Goal: Transaction & Acquisition: Download file/media

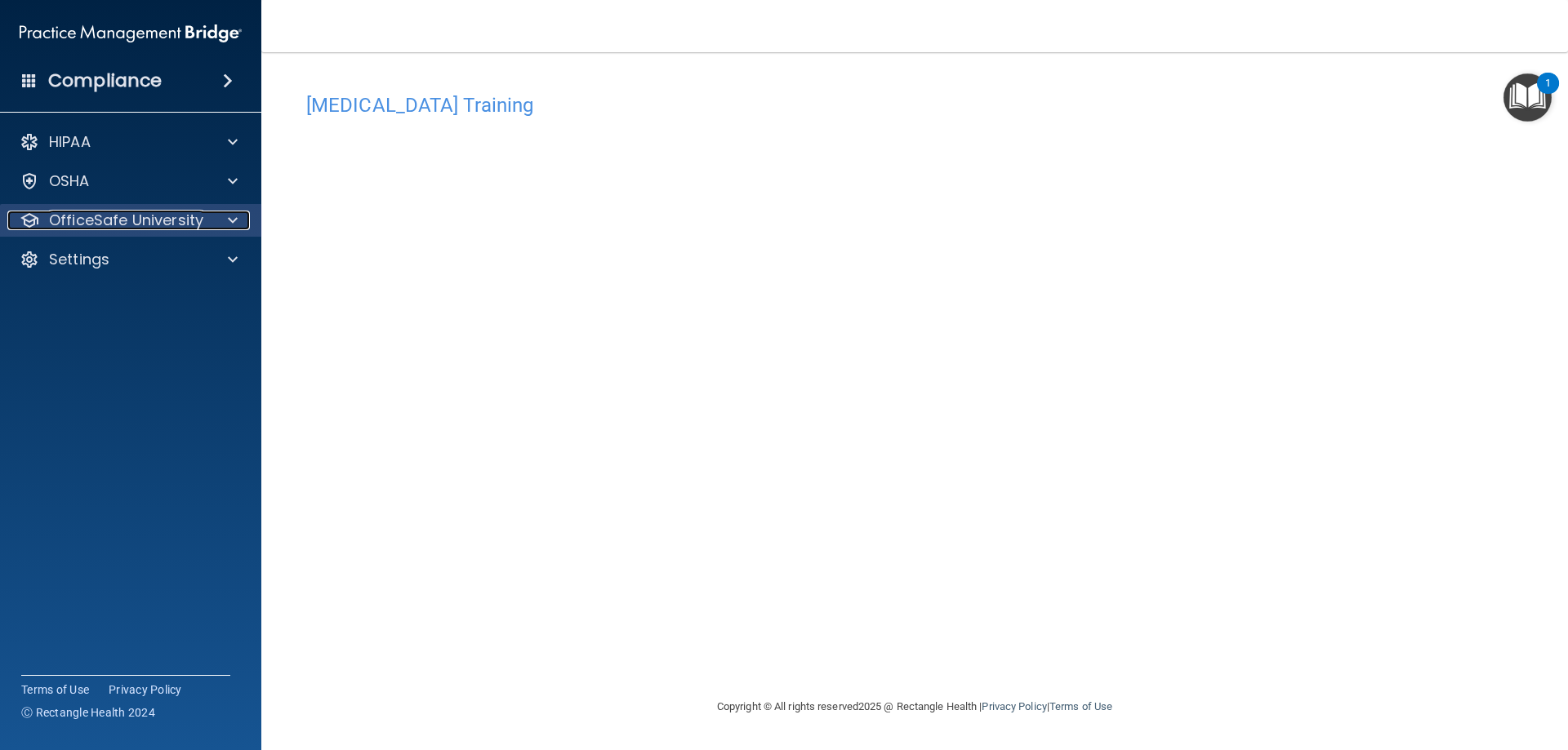
click at [227, 217] on div at bounding box center [230, 221] width 41 height 20
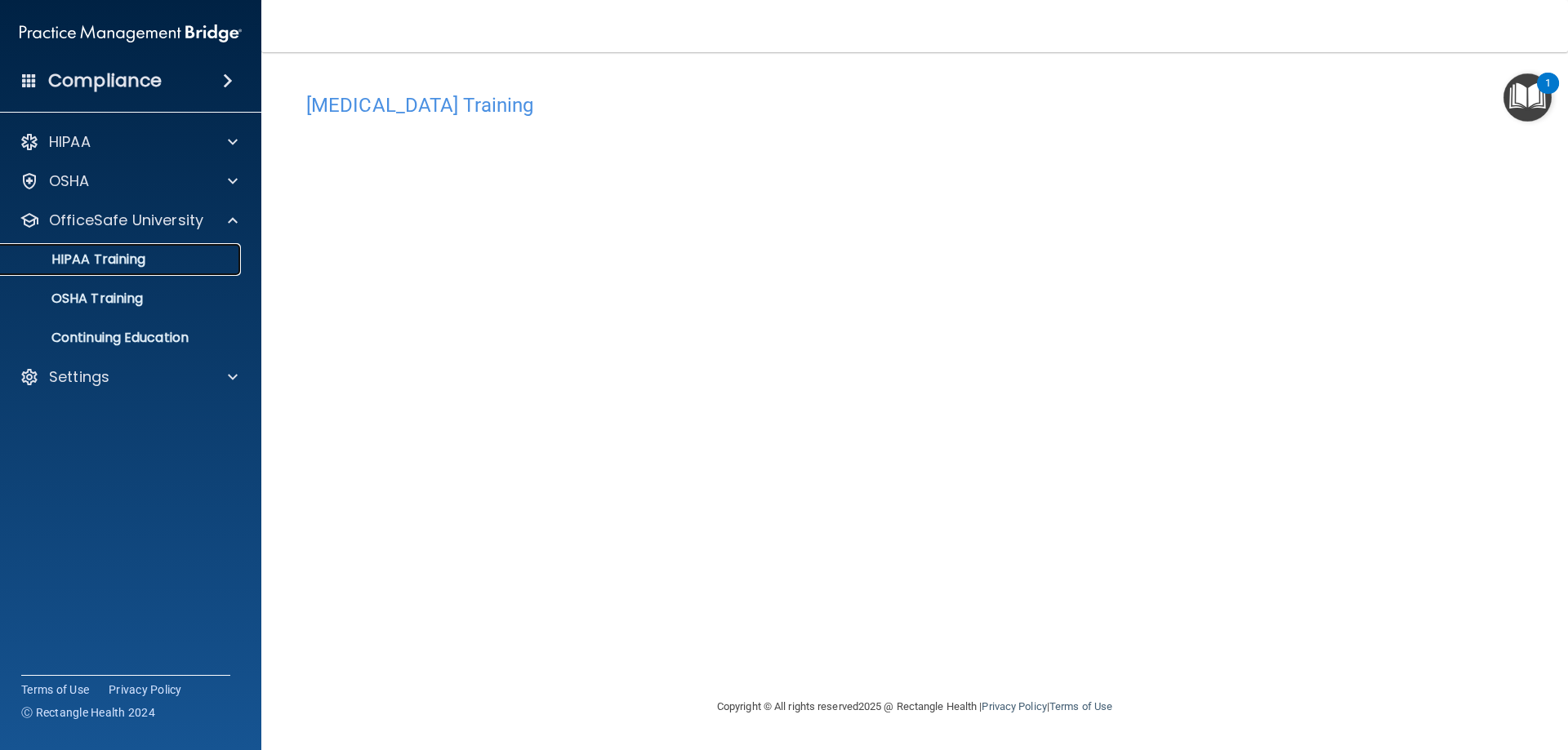
click at [182, 252] on div "HIPAA Training" at bounding box center [122, 260] width 223 height 17
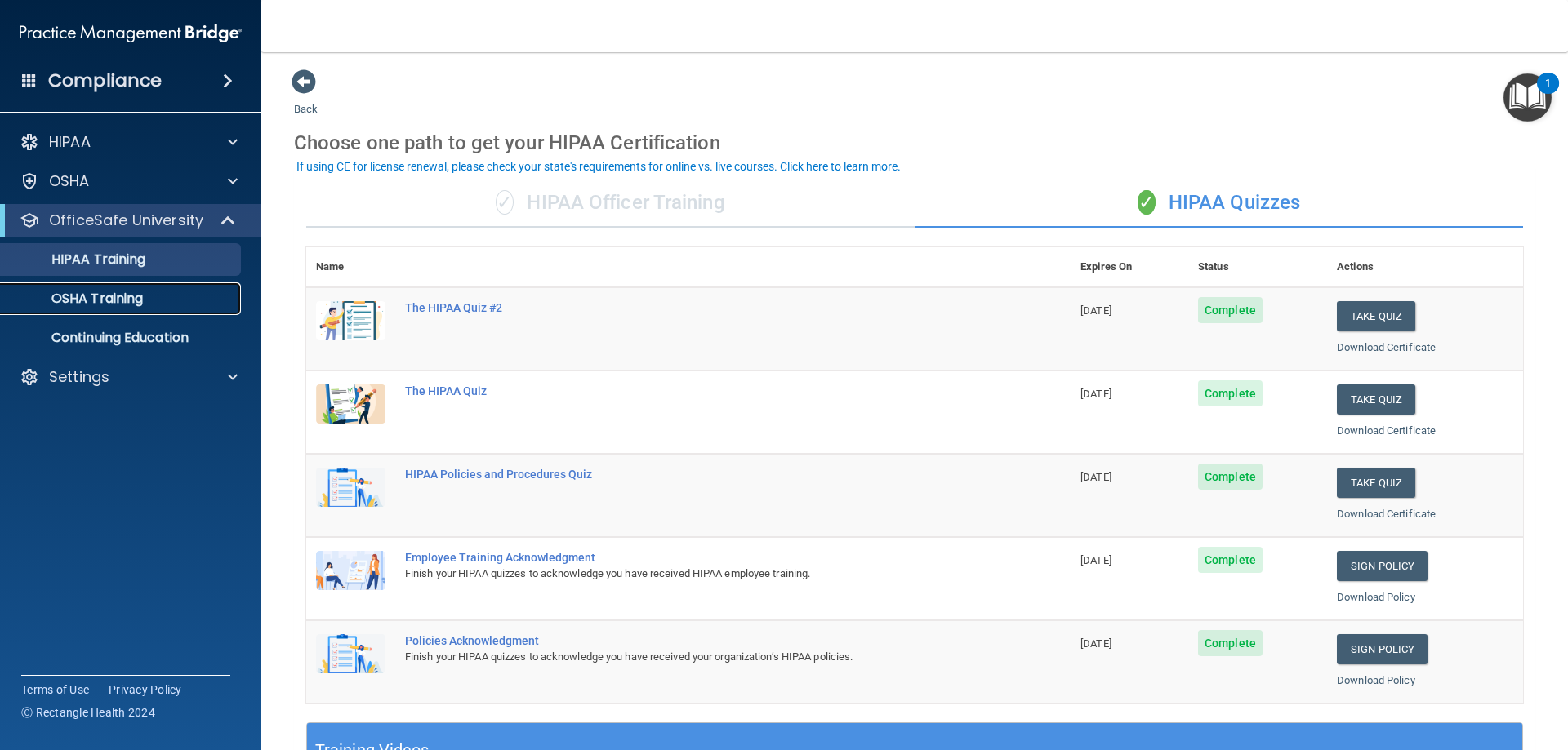
click at [181, 312] on link "OSHA Training" at bounding box center [112, 298] width 257 height 32
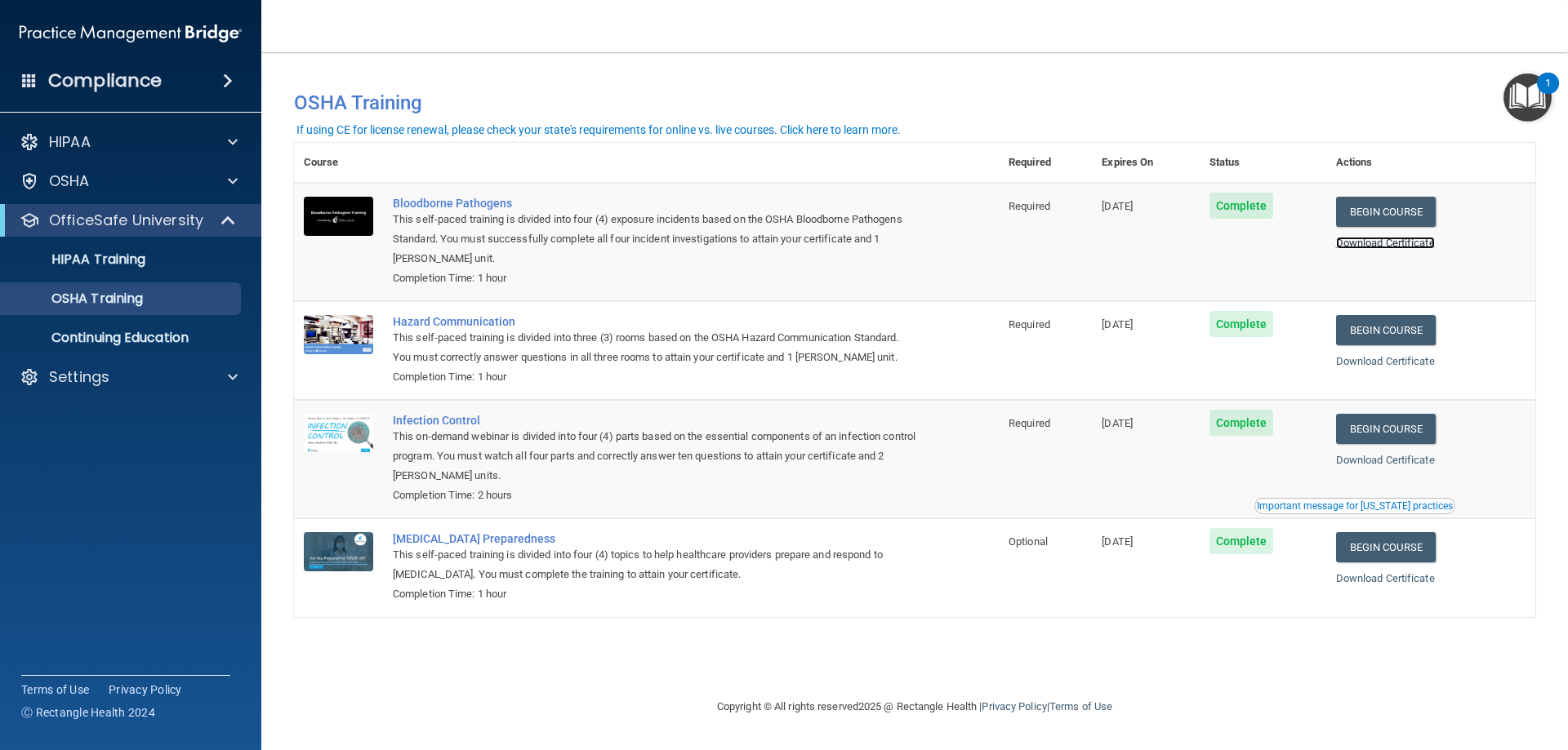
click at [1400, 243] on link "Download Certificate" at bounding box center [1385, 242] width 99 height 12
click at [1386, 362] on link "Download Certificate" at bounding box center [1385, 361] width 99 height 12
click at [1386, 465] on link "Download Certificate" at bounding box center [1385, 460] width 99 height 12
click at [143, 262] on p "HIPAA Training" at bounding box center [78, 260] width 134 height 17
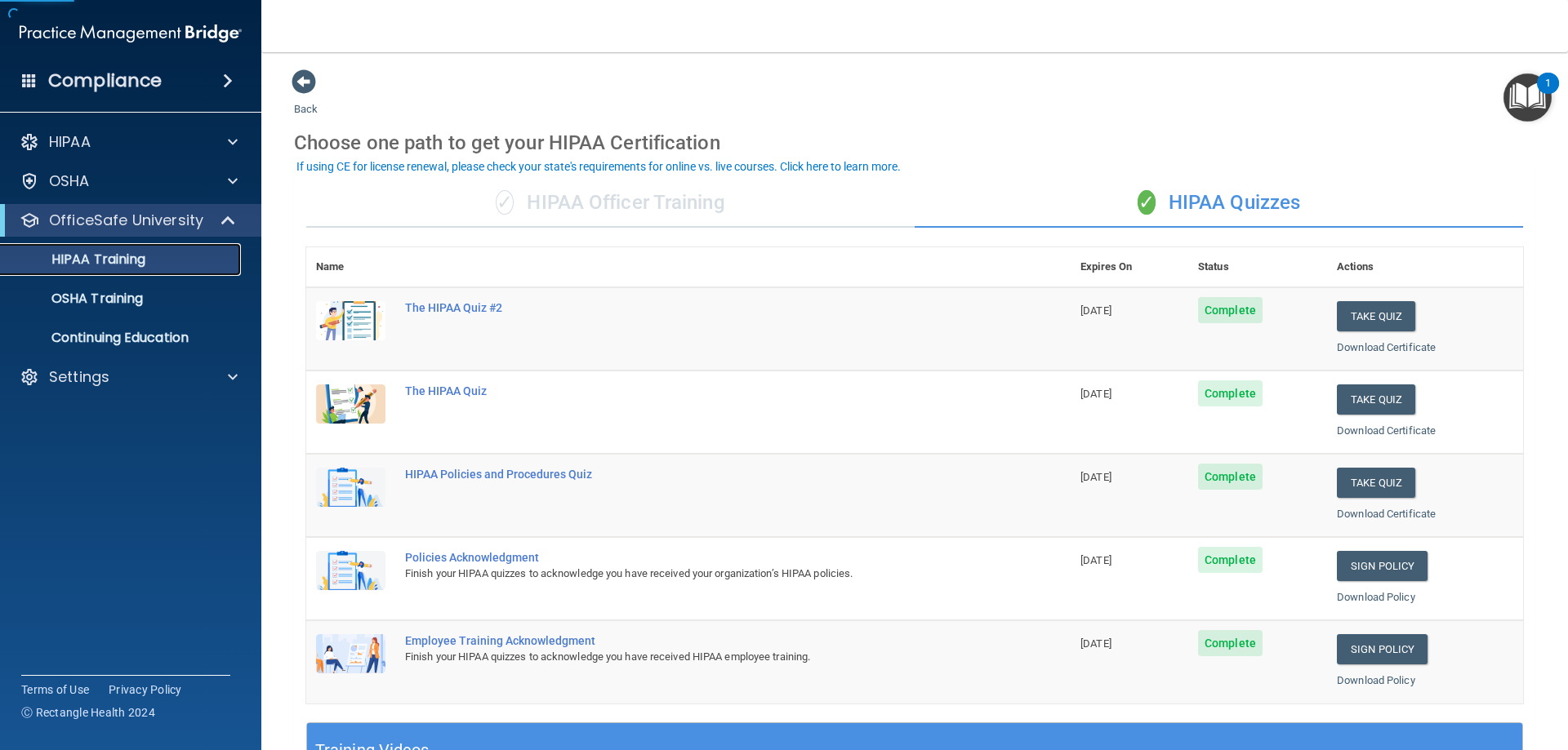
scroll to position [81, 0]
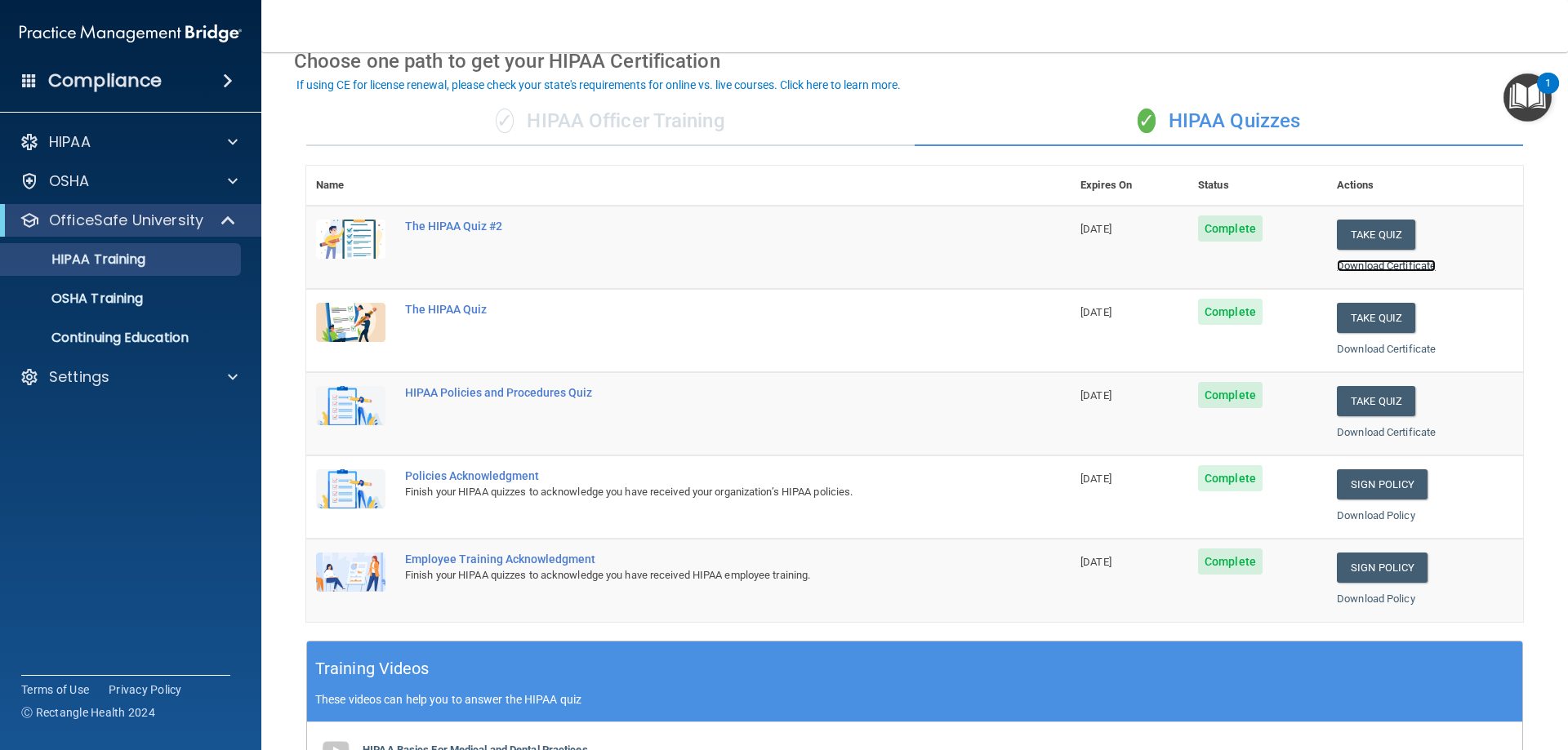
click at [1371, 266] on link "Download Certificate" at bounding box center [1386, 265] width 99 height 12
click at [1399, 348] on link "Download Certificate" at bounding box center [1386, 348] width 99 height 12
click at [1377, 436] on link "Download Certificate" at bounding box center [1386, 432] width 99 height 12
click at [130, 305] on p "OSHA Training" at bounding box center [76, 299] width 132 height 17
